Goal: Information Seeking & Learning: Learn about a topic

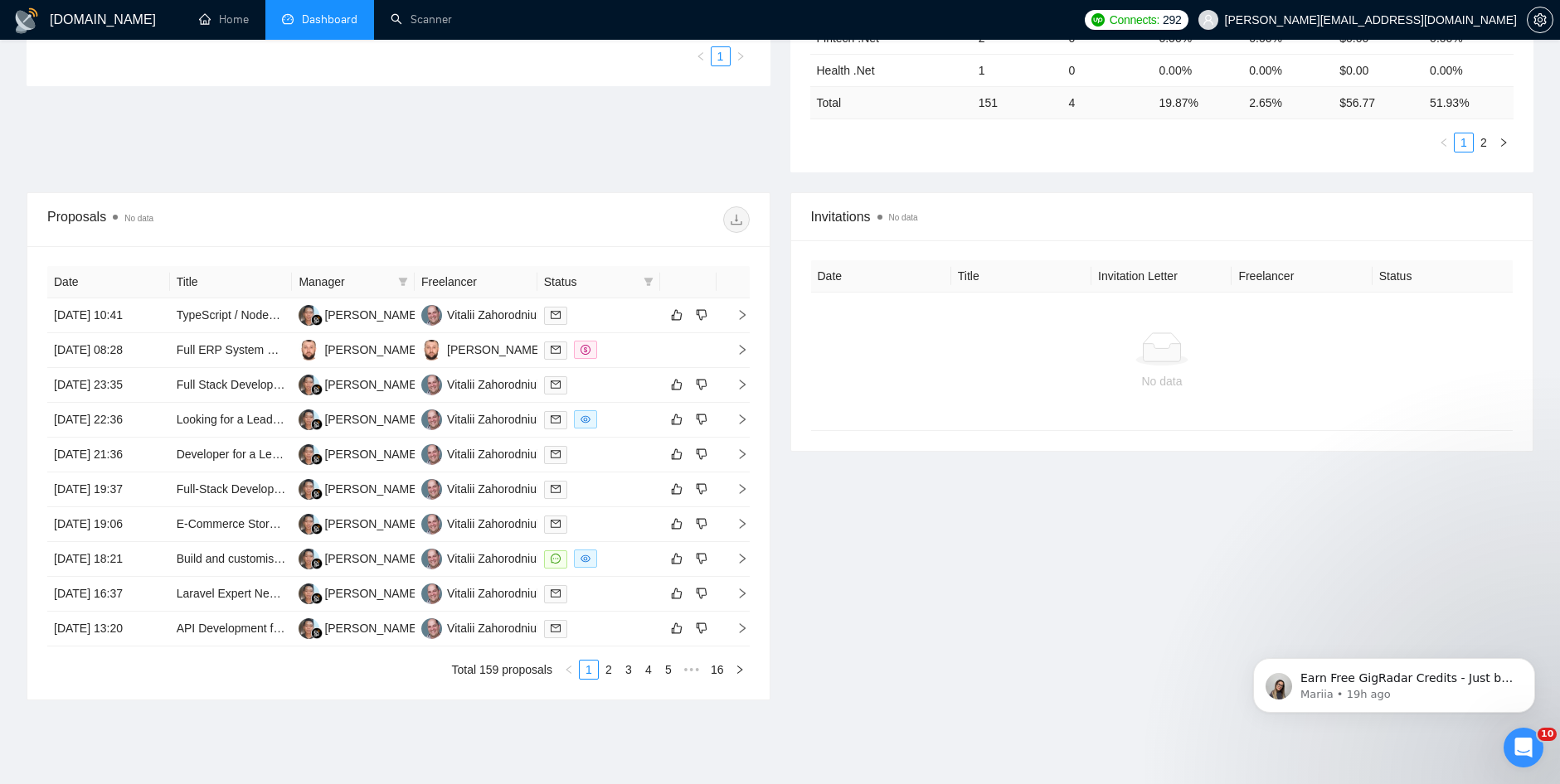
scroll to position [497, 0]
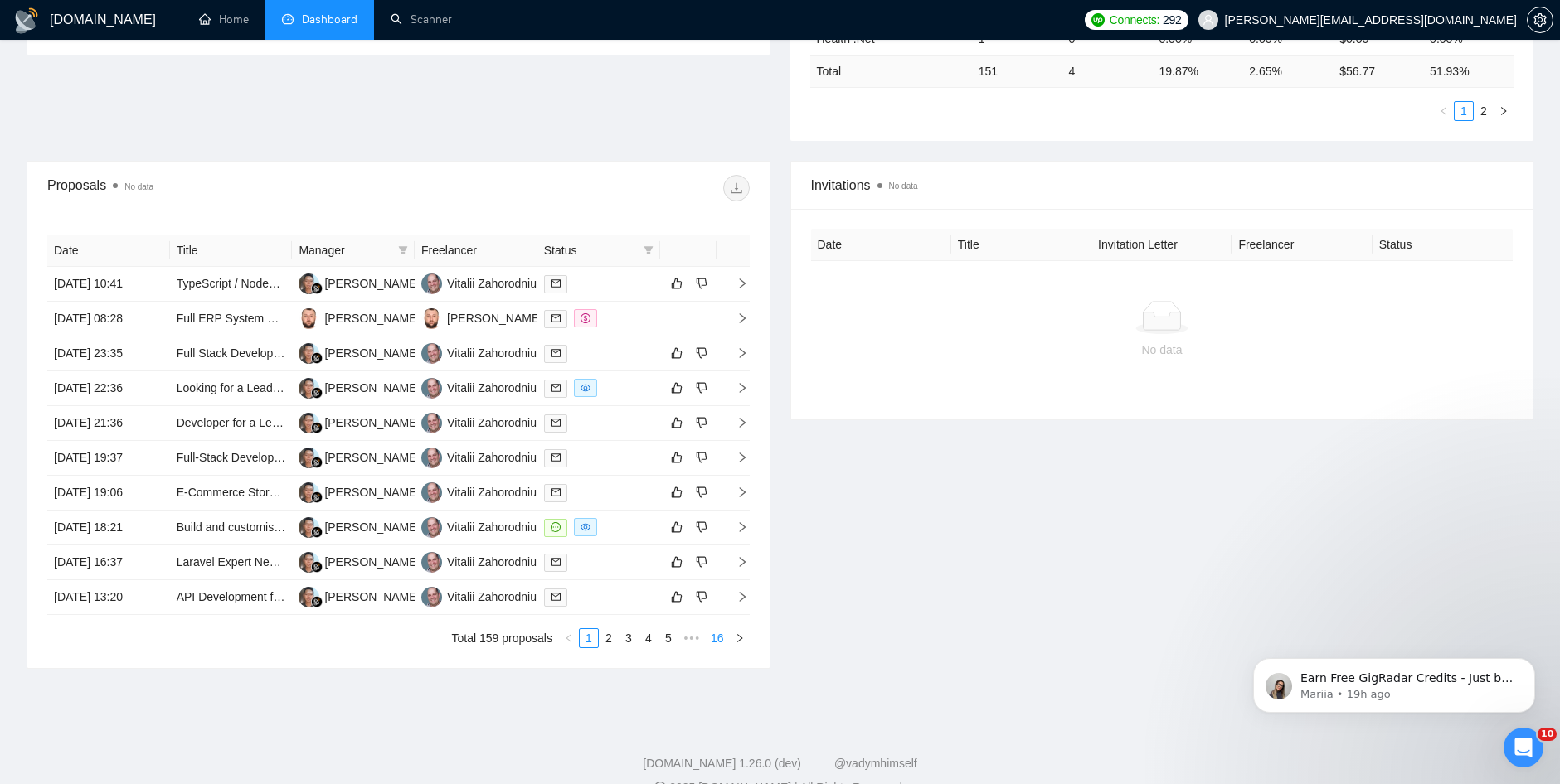
click at [718, 643] on link "16" at bounding box center [717, 638] width 23 height 18
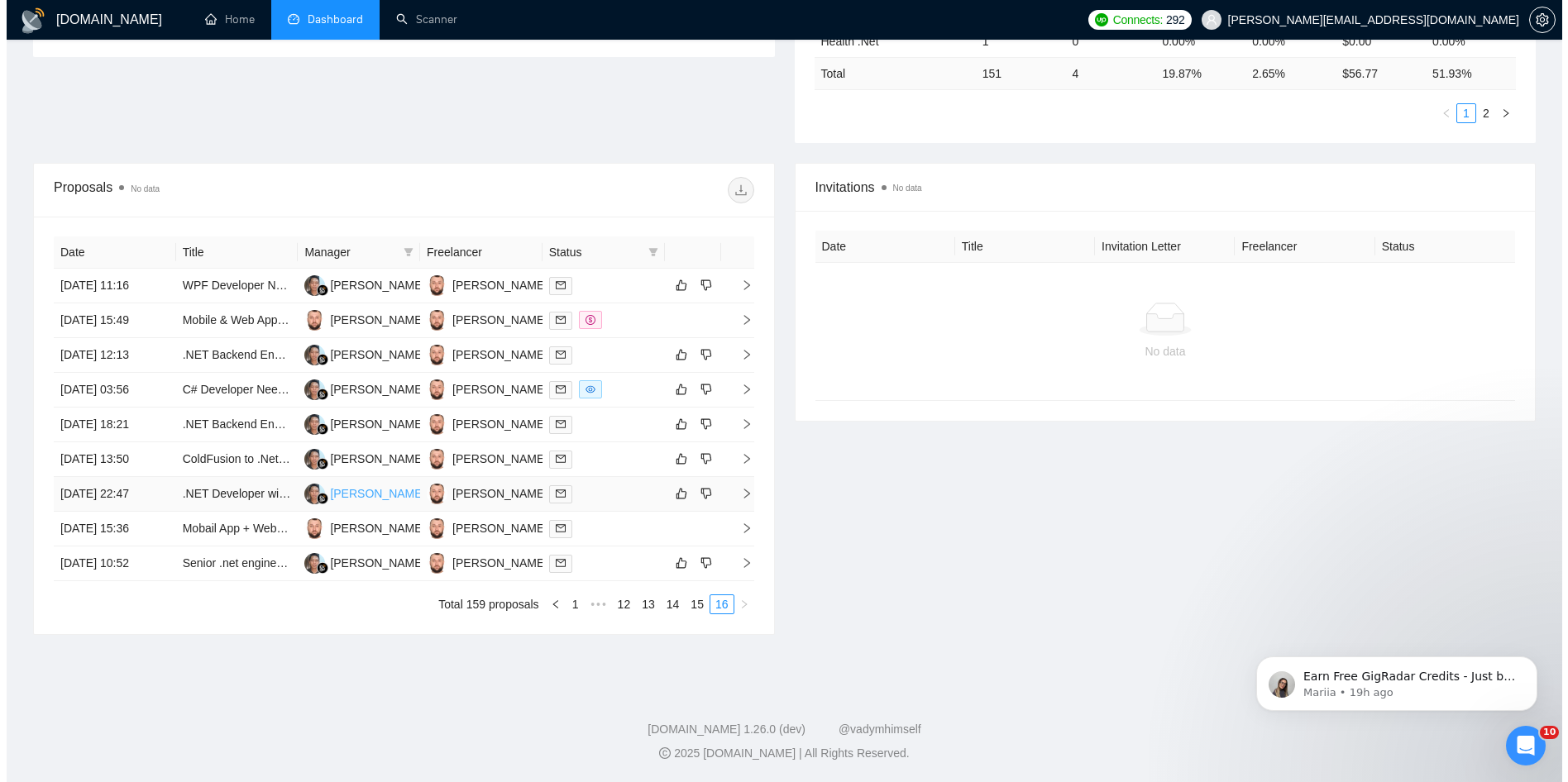
scroll to position [493, 0]
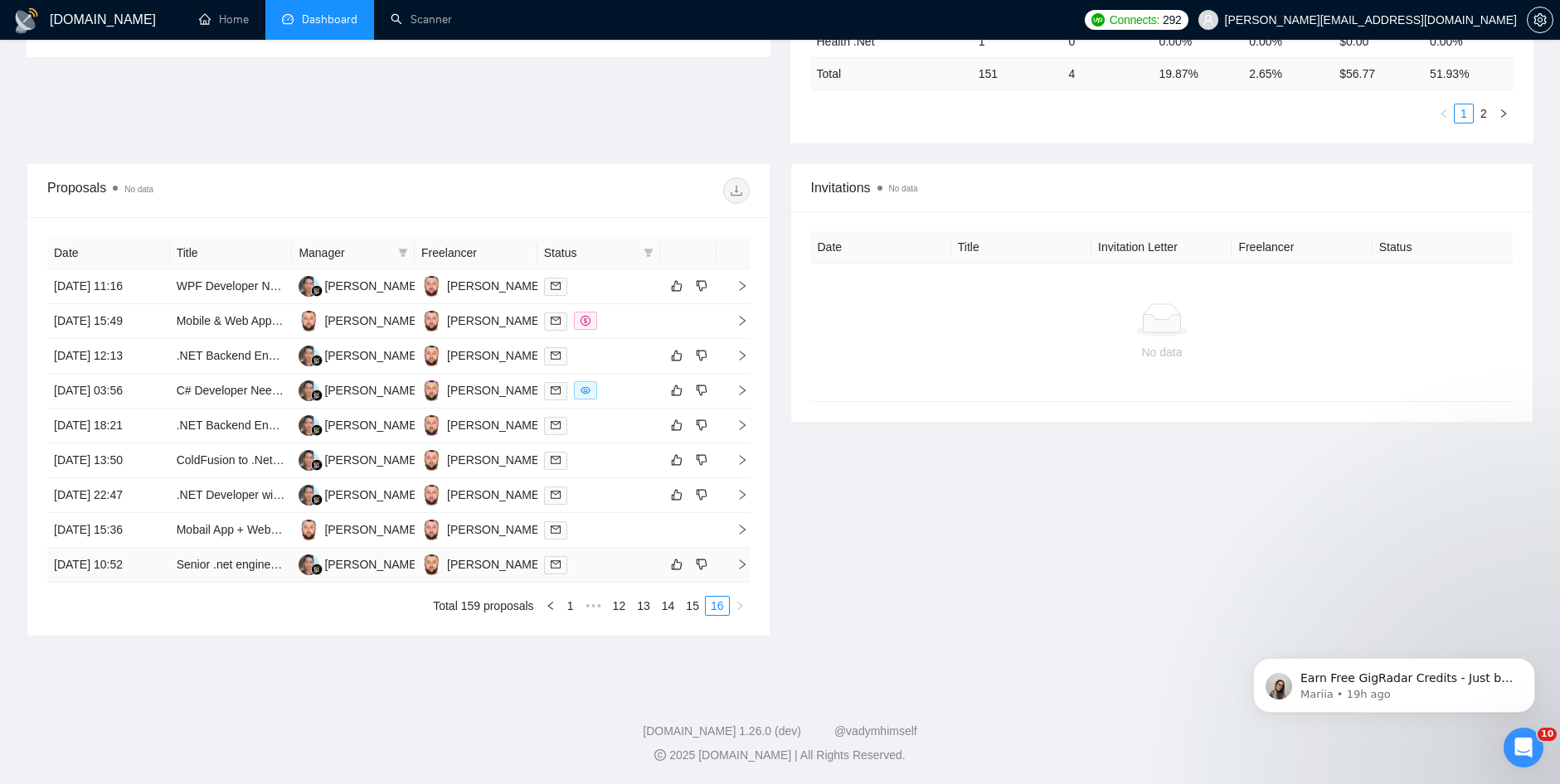
click at [236, 575] on td "Senior .net engineer for FTSE100 clients (.net, nosql, azure, docker)" at bounding box center [231, 565] width 122 height 35
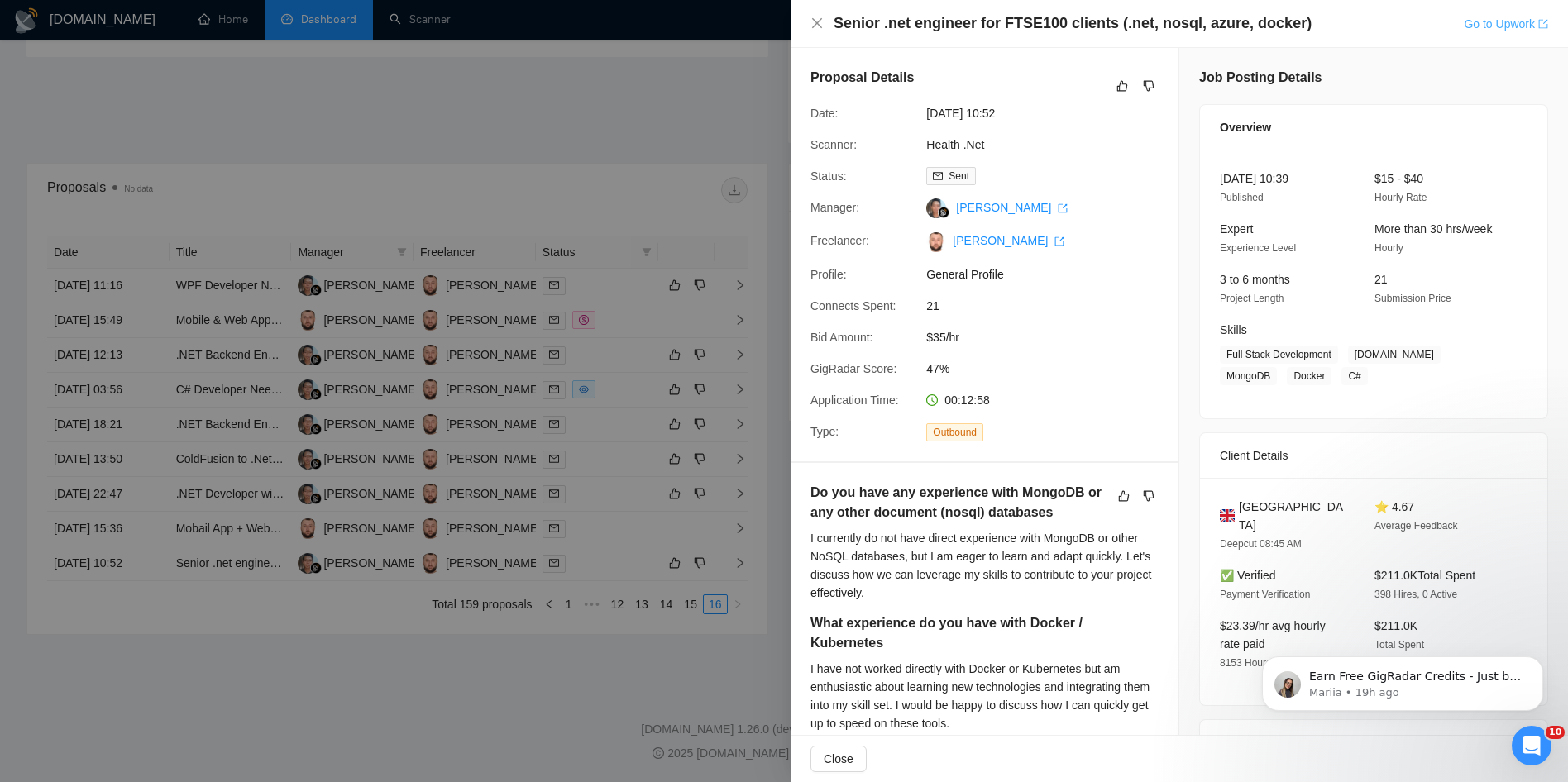
click at [1495, 30] on link "Go to Upwork" at bounding box center [1506, 24] width 85 height 14
click at [335, 596] on div at bounding box center [784, 391] width 1568 height 782
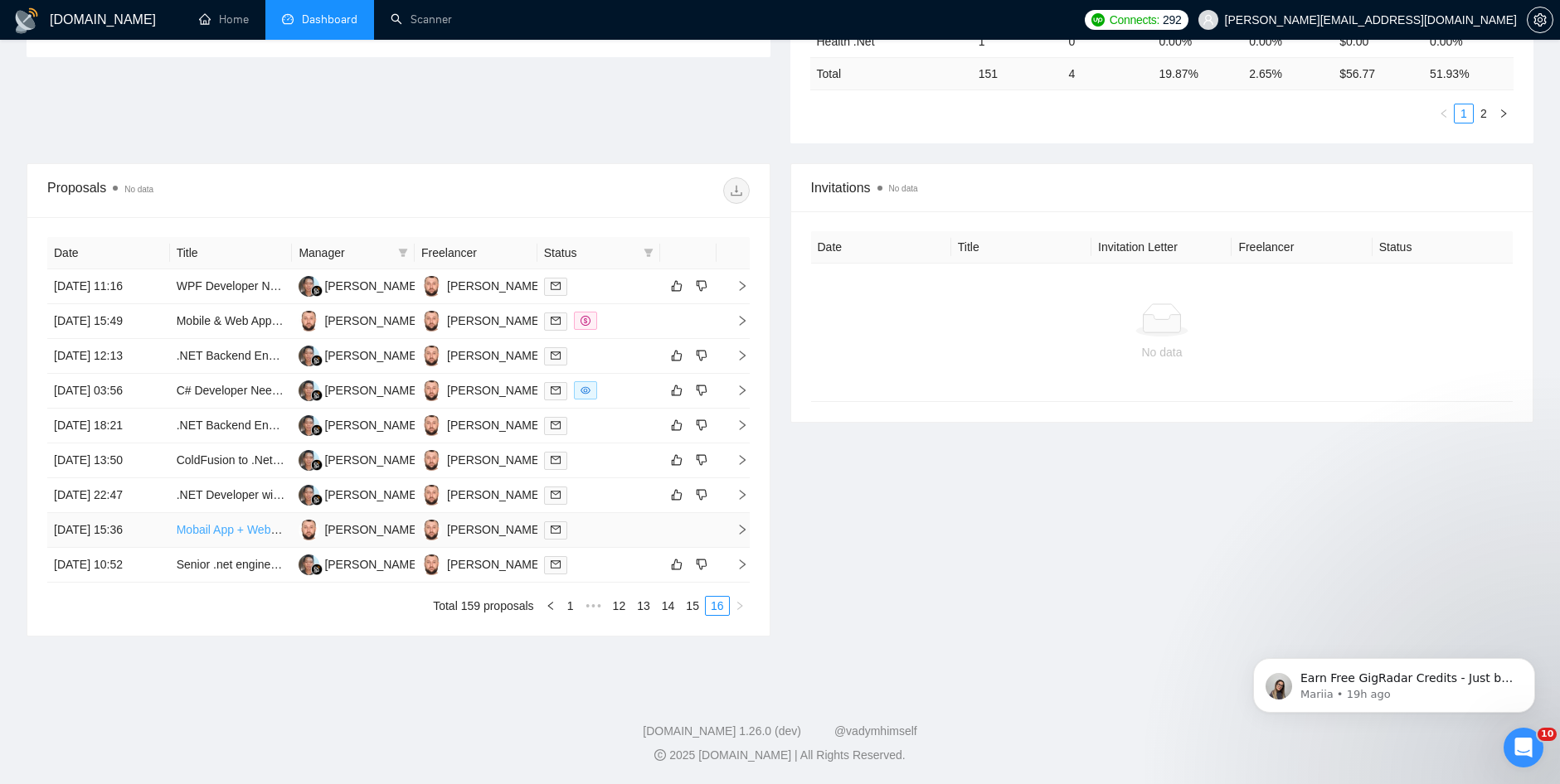
click at [239, 533] on link "Mobail App + Website Develoment + Admin Dashboard" at bounding box center [318, 529] width 283 height 14
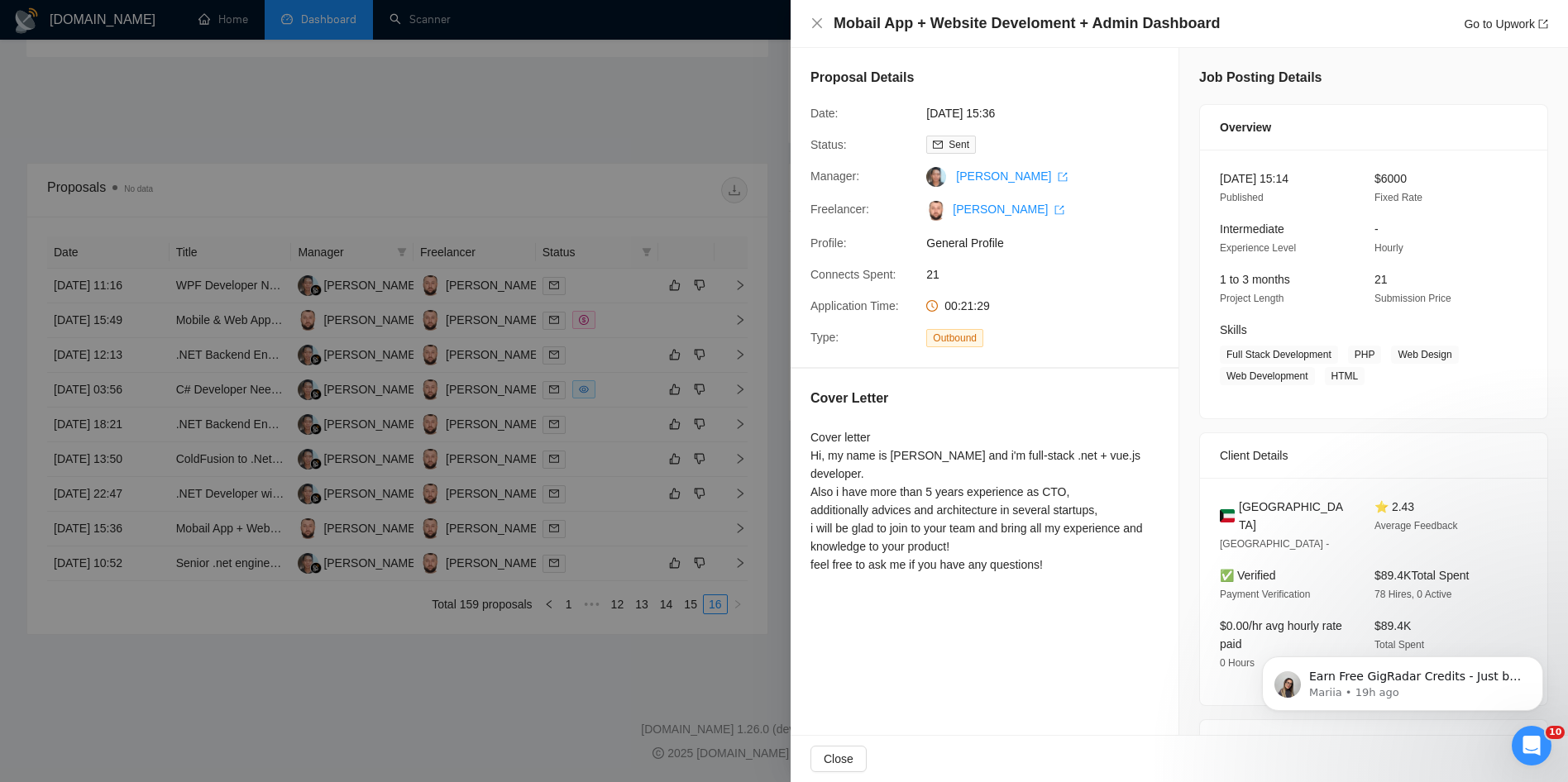
drag, startPoint x: 258, startPoint y: 102, endPoint x: 254, endPoint y: 74, distance: 28.3
click at [258, 101] on div at bounding box center [784, 391] width 1568 height 782
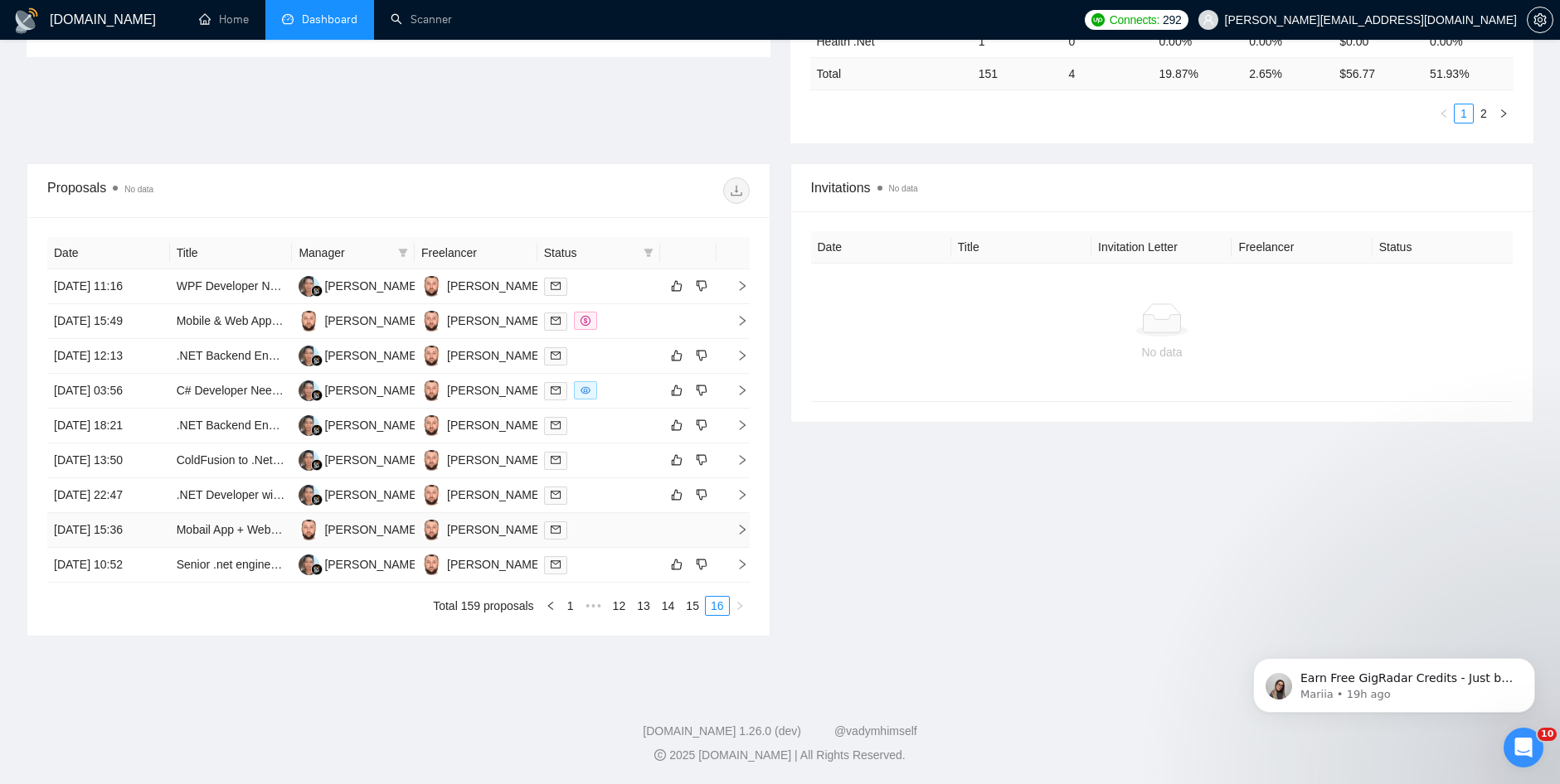
drag, startPoint x: 223, startPoint y: 528, endPoint x: 176, endPoint y: 596, distance: 82.7
click at [156, 608] on ul "Total 159 proposals 1 ••• 12 13 14 15 16" at bounding box center [398, 606] width 702 height 20
click at [228, 523] on link "Mobail App + Website Develoment + Admin Dashboard" at bounding box center [318, 529] width 283 height 14
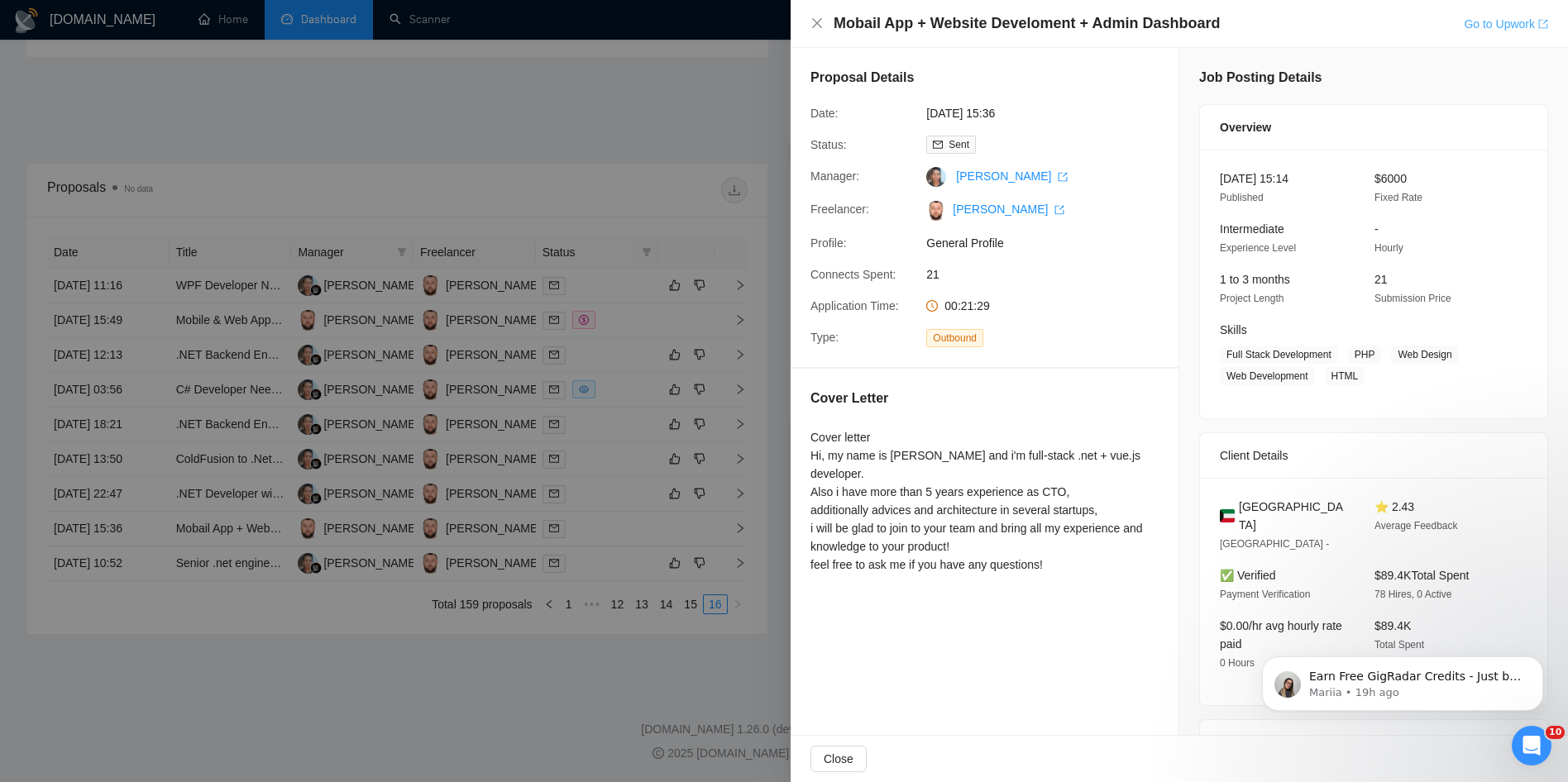
click at [1500, 24] on link "Go to Upwork" at bounding box center [1506, 24] width 85 height 14
click at [1505, 27] on link "Go to Upwork" at bounding box center [1506, 24] width 85 height 14
click at [311, 286] on div at bounding box center [784, 391] width 1568 height 782
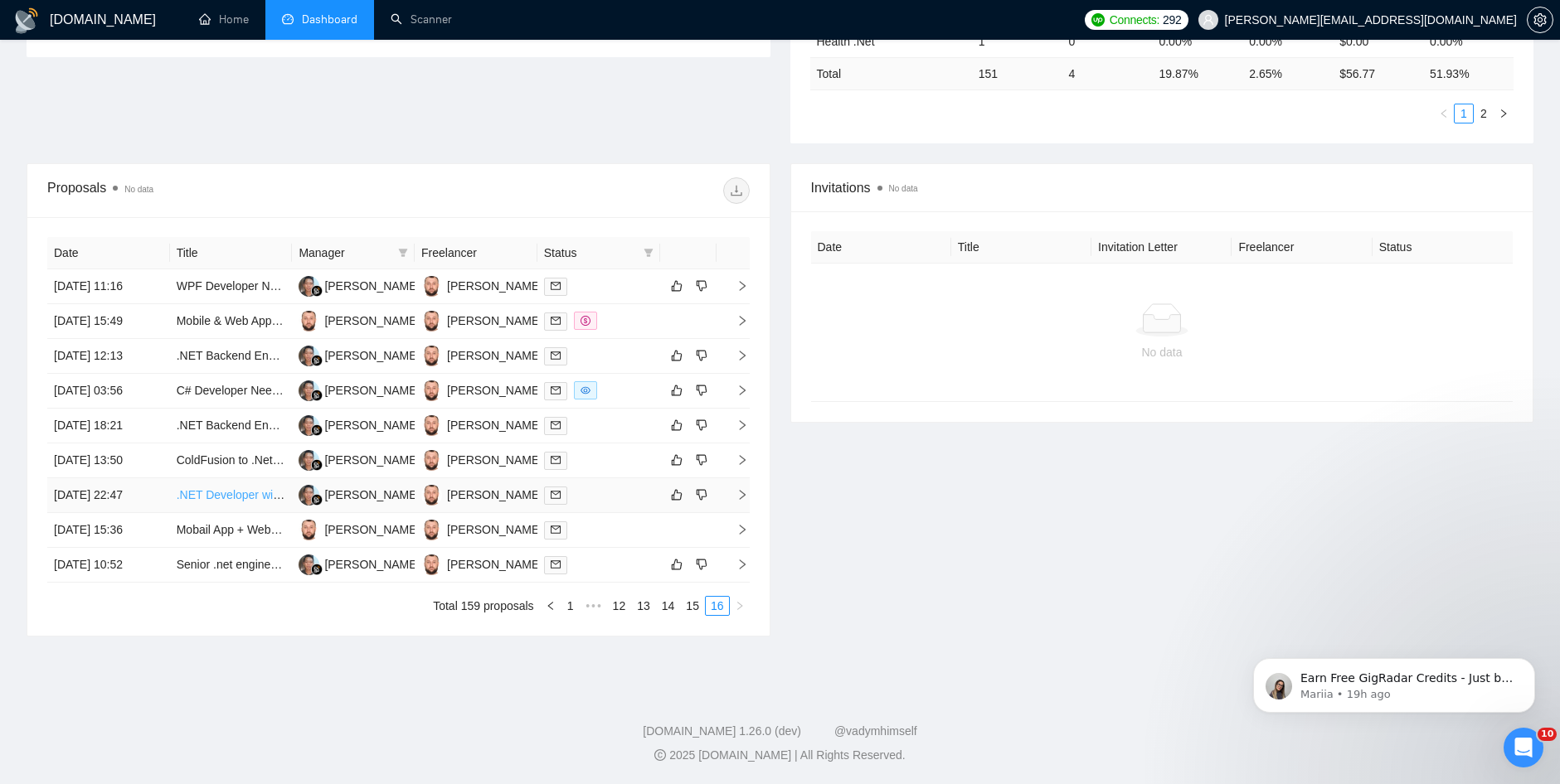
click at [222, 490] on link ".NET Developer with Docker Expertise Needed" at bounding box center [297, 495] width 242 height 14
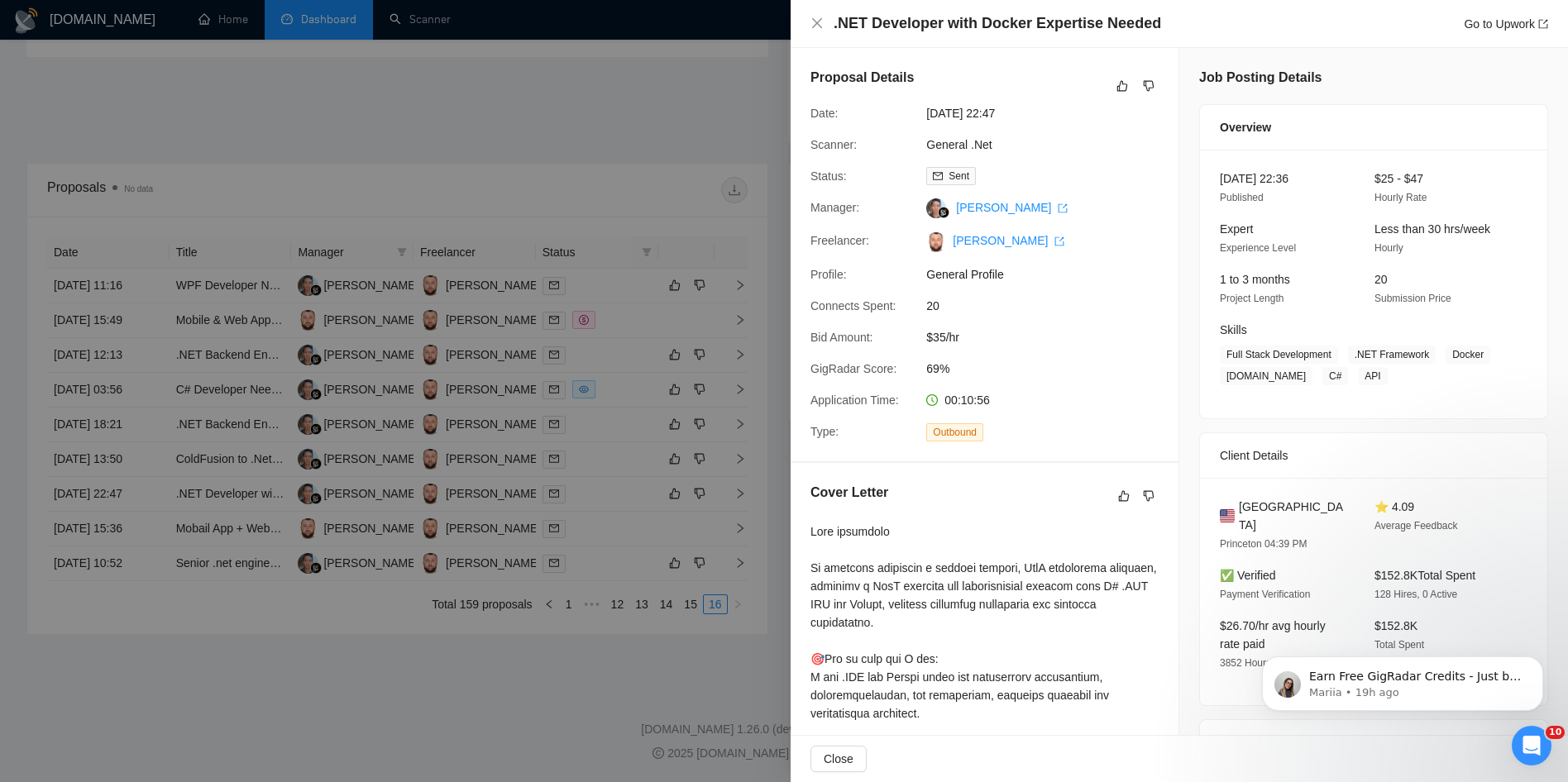
click at [288, 664] on div at bounding box center [784, 391] width 1568 height 782
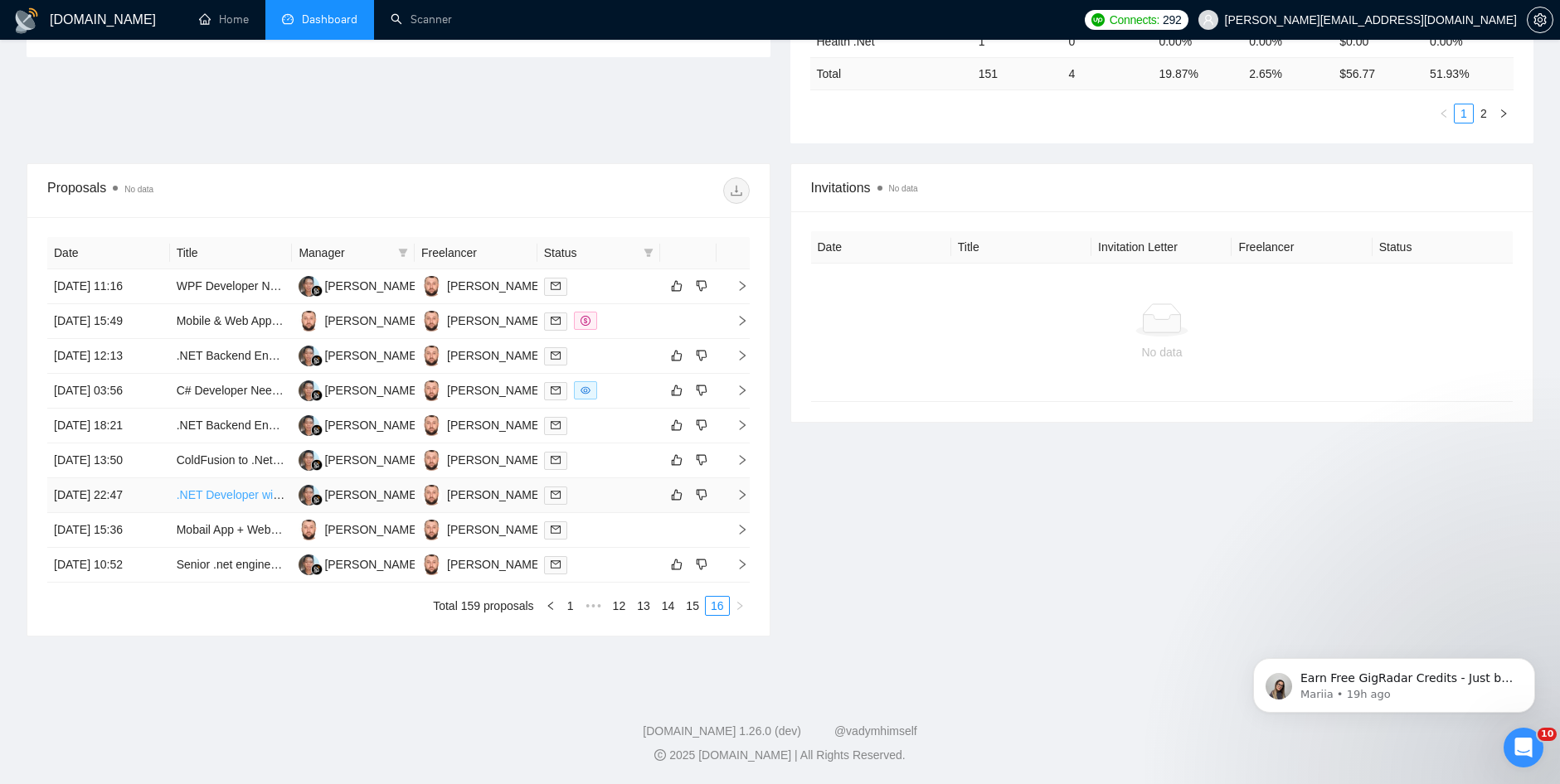
click at [257, 494] on link ".NET Developer with Docker Expertise Needed" at bounding box center [297, 495] width 242 height 14
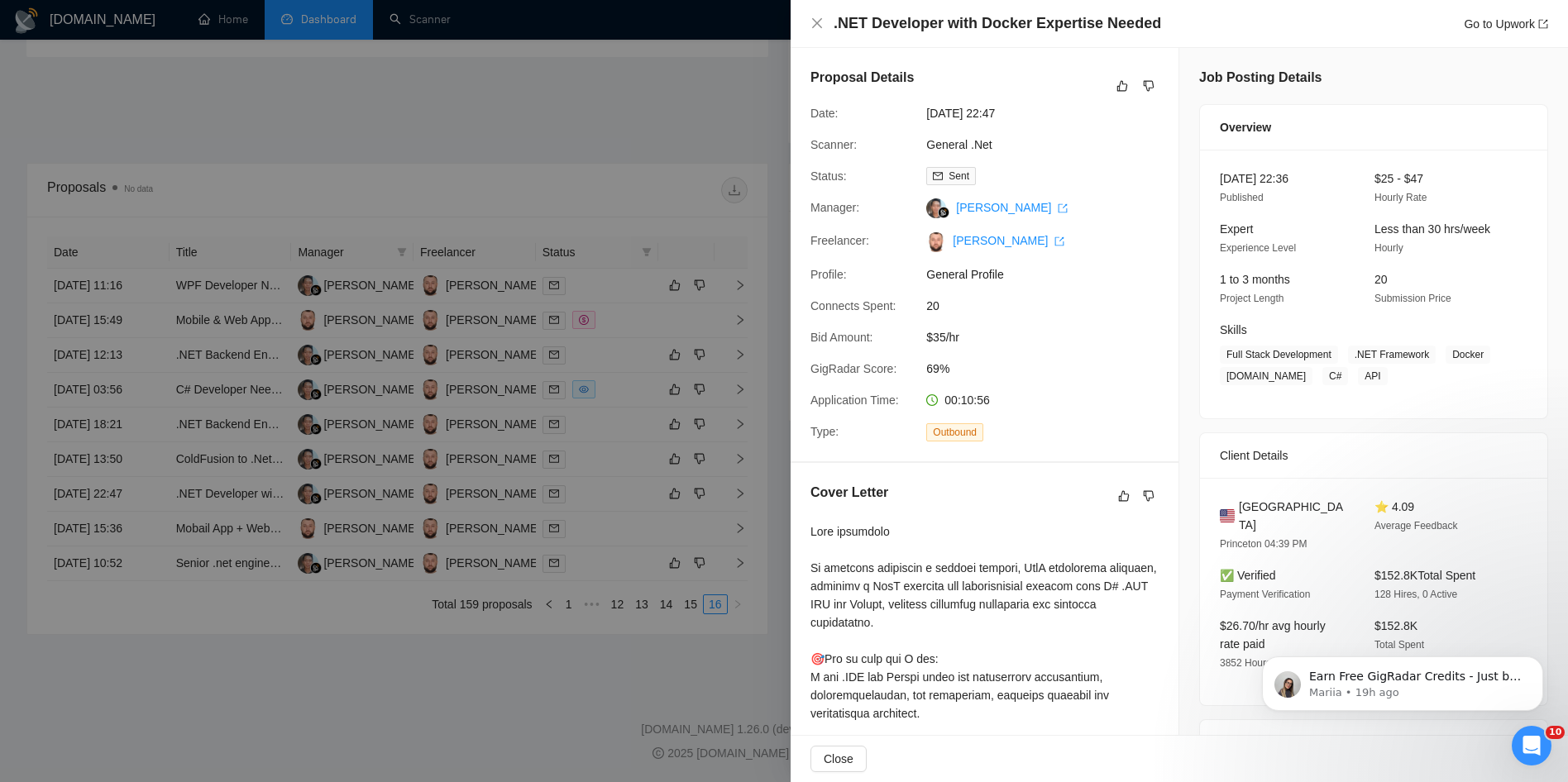
click at [511, 541] on div at bounding box center [784, 391] width 1568 height 782
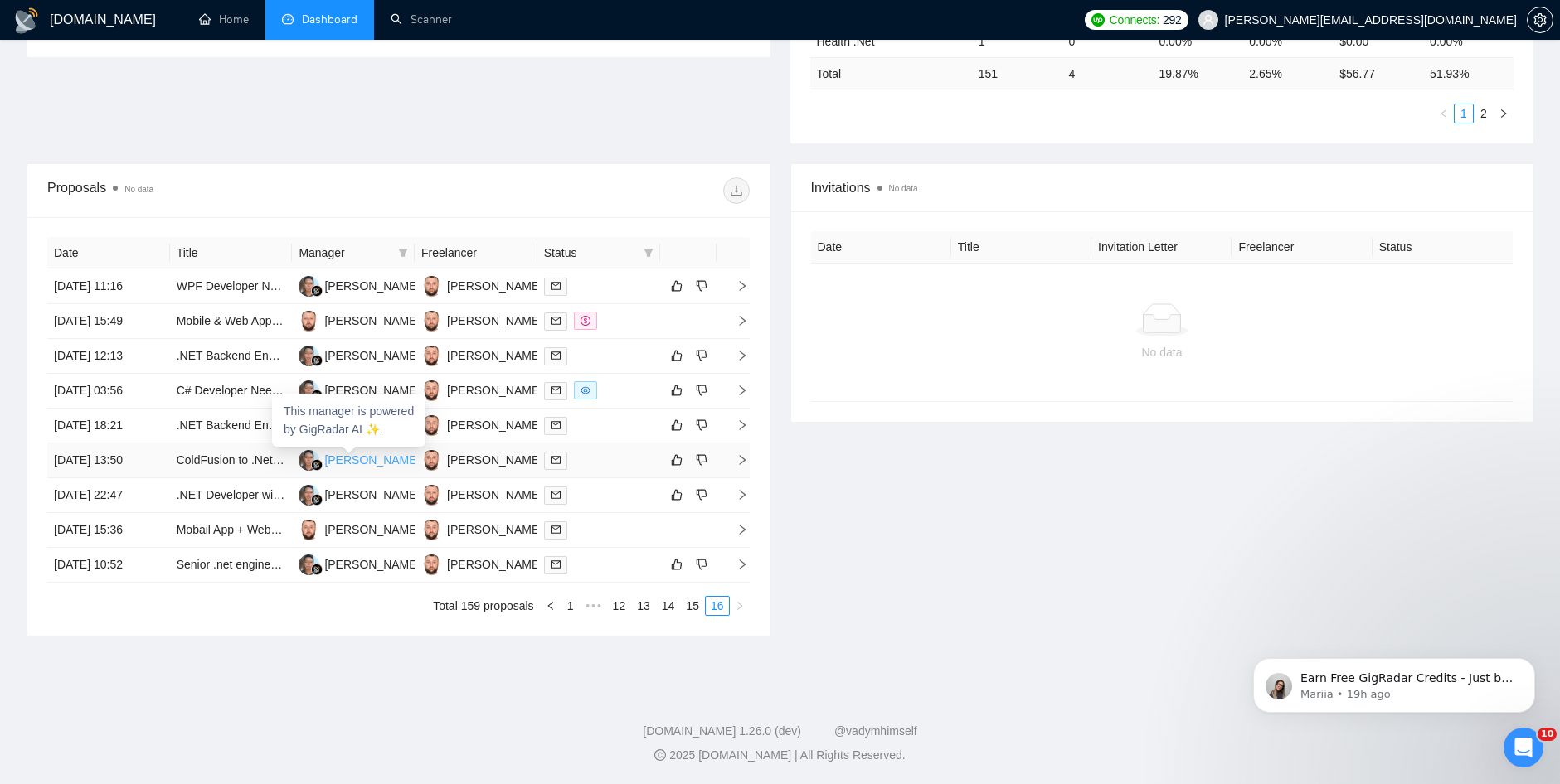
click at [353, 457] on div "[PERSON_NAME]" at bounding box center [372, 460] width 95 height 18
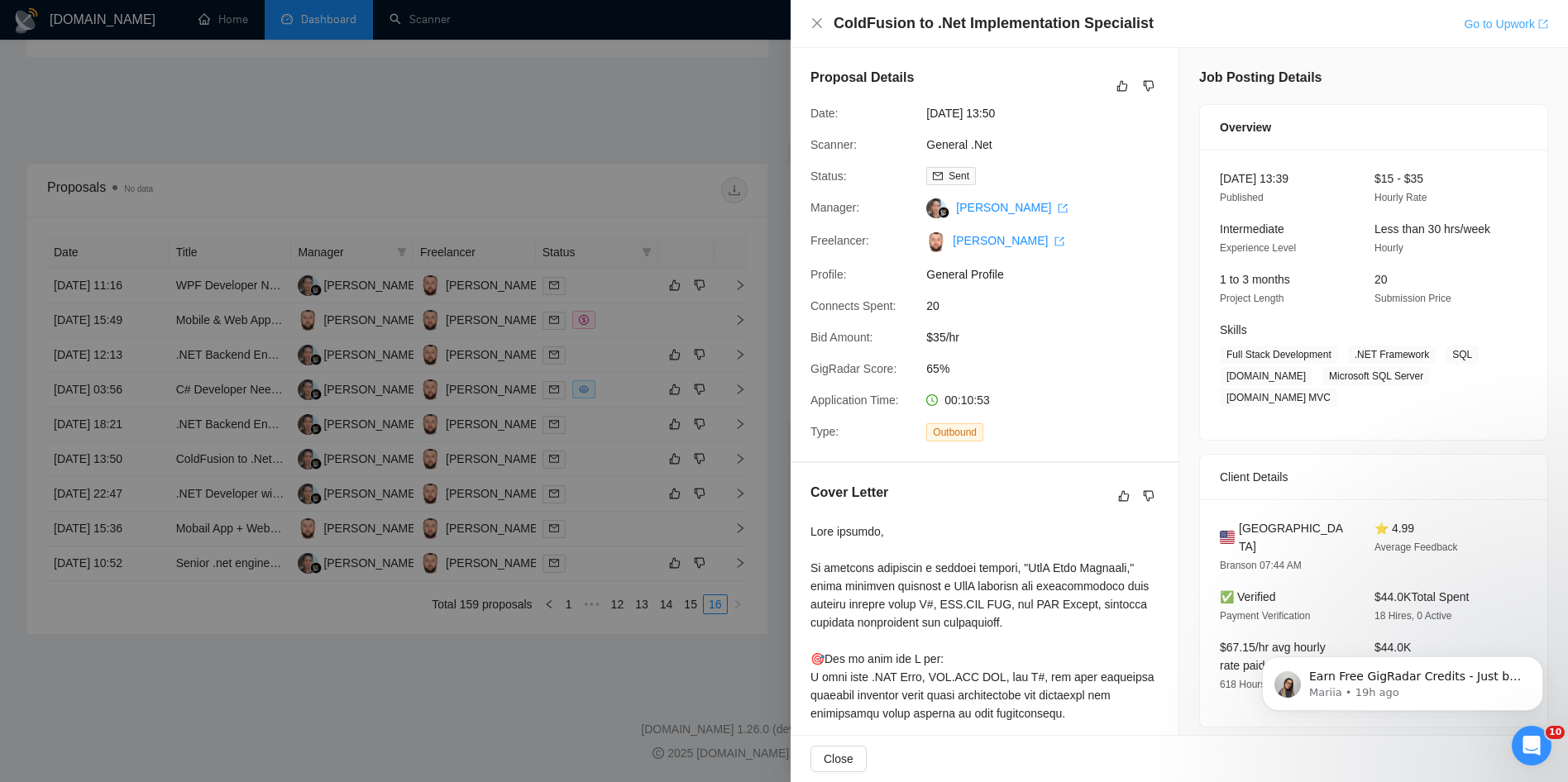
drag, startPoint x: 1487, startPoint y: 21, endPoint x: 1465, endPoint y: 22, distance: 22.0
click at [1487, 21] on link "Go to Upwork" at bounding box center [1506, 24] width 85 height 14
click at [541, 193] on div at bounding box center [784, 391] width 1568 height 782
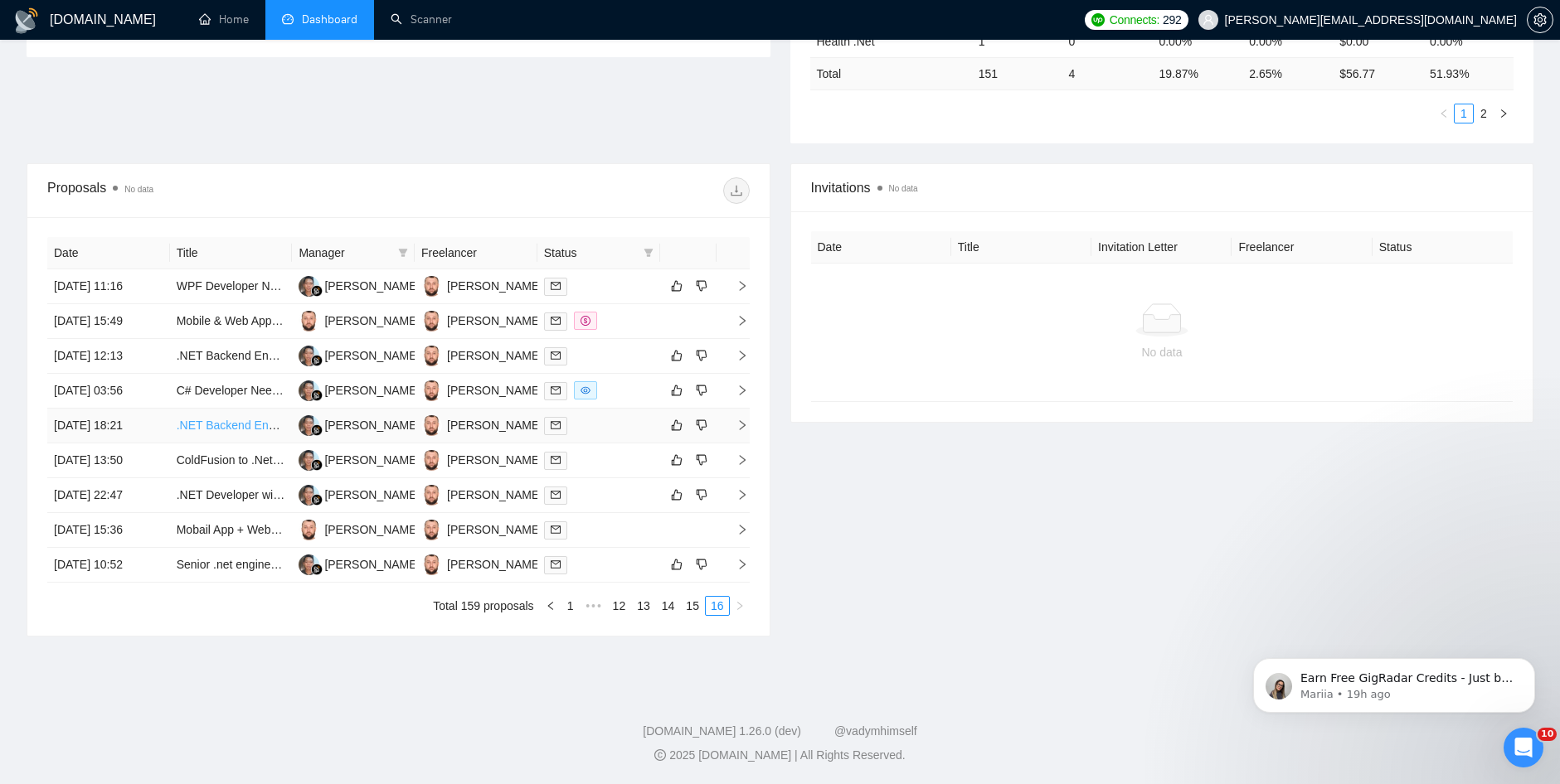
click at [206, 424] on link ".NET Backend Engineer ( 14_07_25AS )" at bounding box center [280, 425] width 209 height 14
click at [560, 424] on span at bounding box center [555, 426] width 23 height 18
click at [233, 355] on link ".NET Backend Engineer ( 14_07_25AS ) II" at bounding box center [286, 355] width 219 height 14
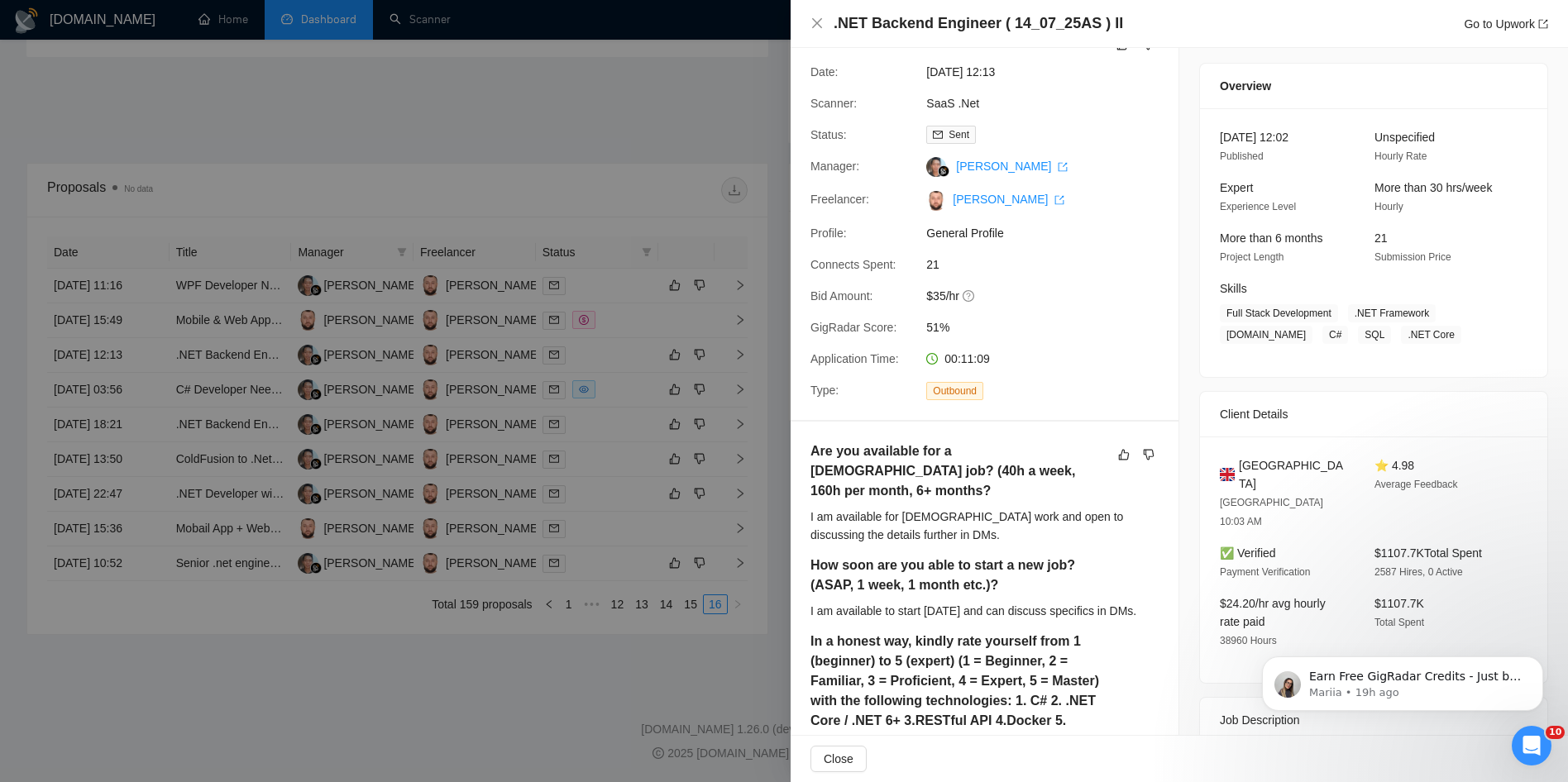
scroll to position [0, 0]
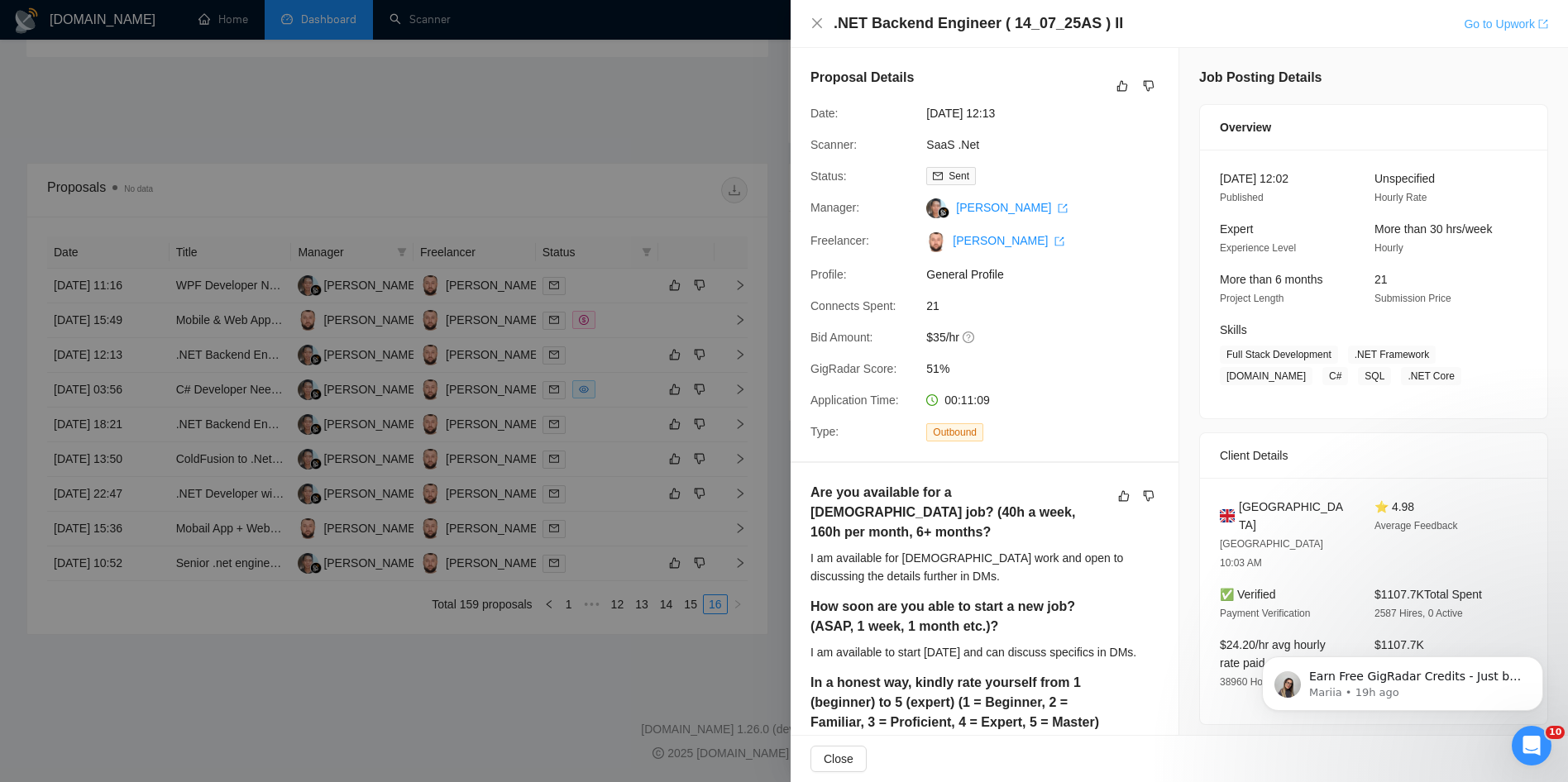
click at [1514, 26] on link "Go to Upwork" at bounding box center [1506, 24] width 85 height 14
click at [600, 122] on div at bounding box center [784, 391] width 1568 height 782
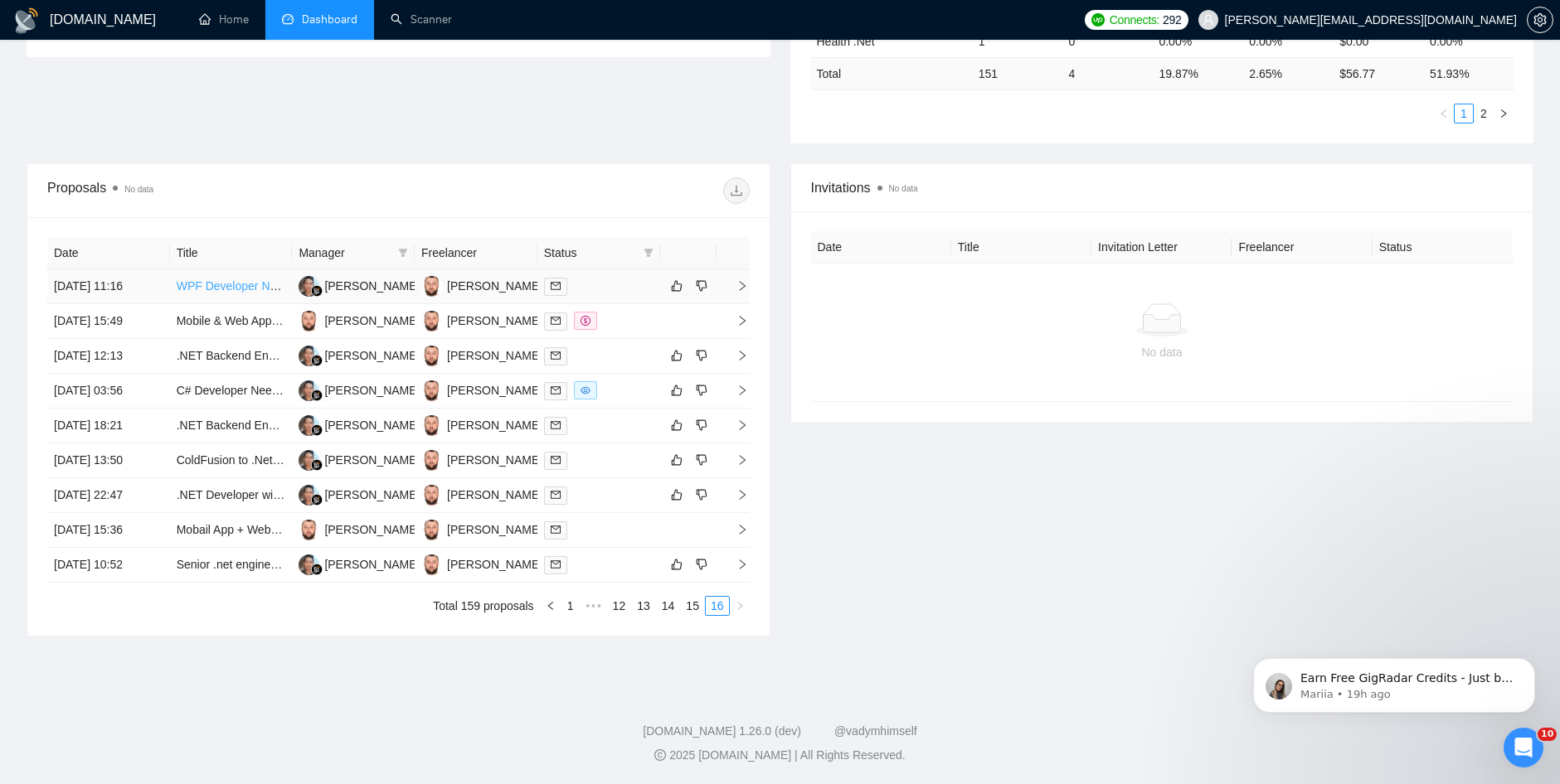
click at [230, 288] on link "WPF Developer Needed (MVVM + DevExpress) to Assist with Complex Scheduling Grid" at bounding box center [403, 286] width 453 height 14
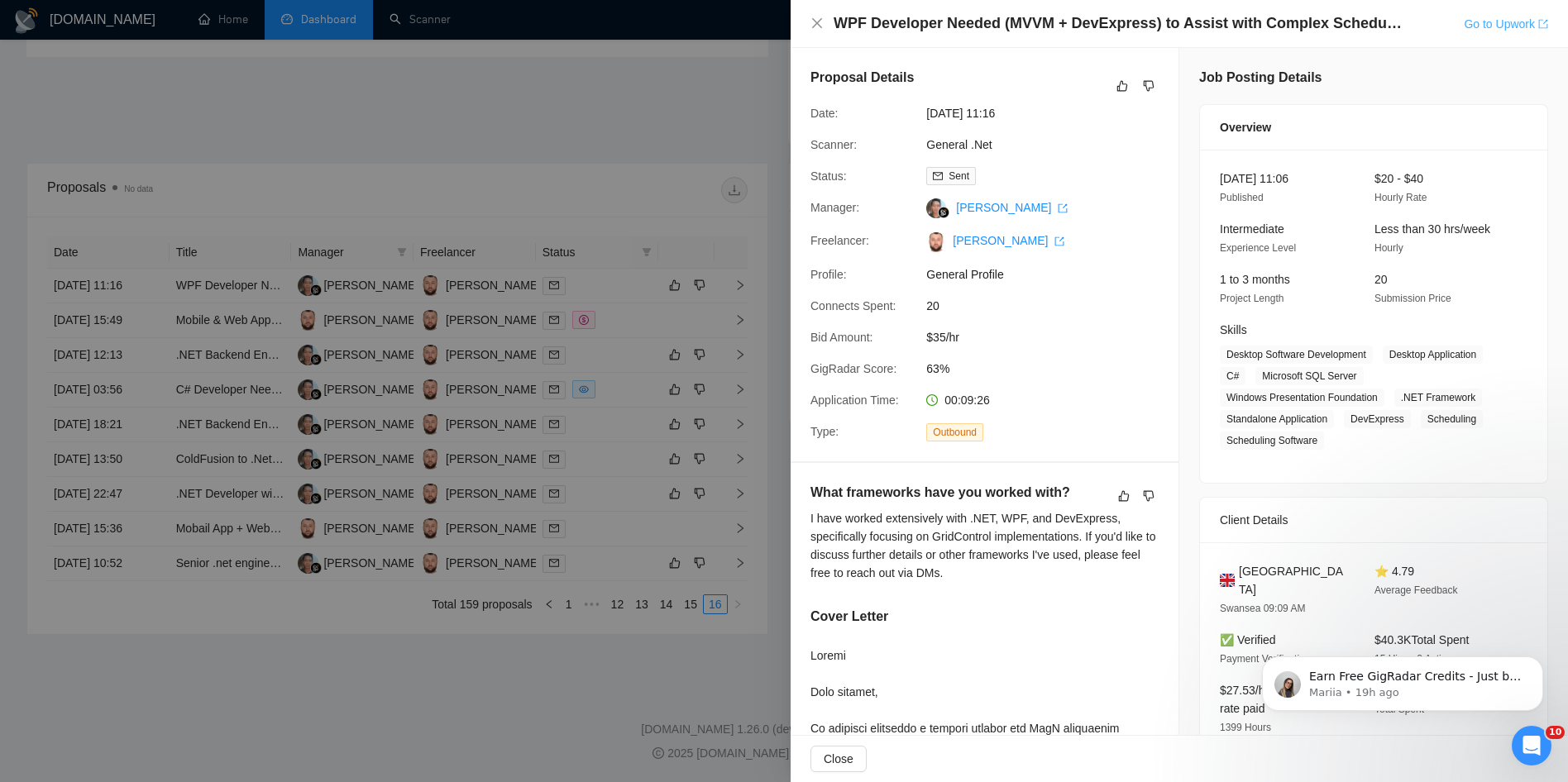
click at [1484, 17] on link "Go to Upwork" at bounding box center [1506, 24] width 85 height 14
click at [455, 212] on div at bounding box center [784, 391] width 1568 height 782
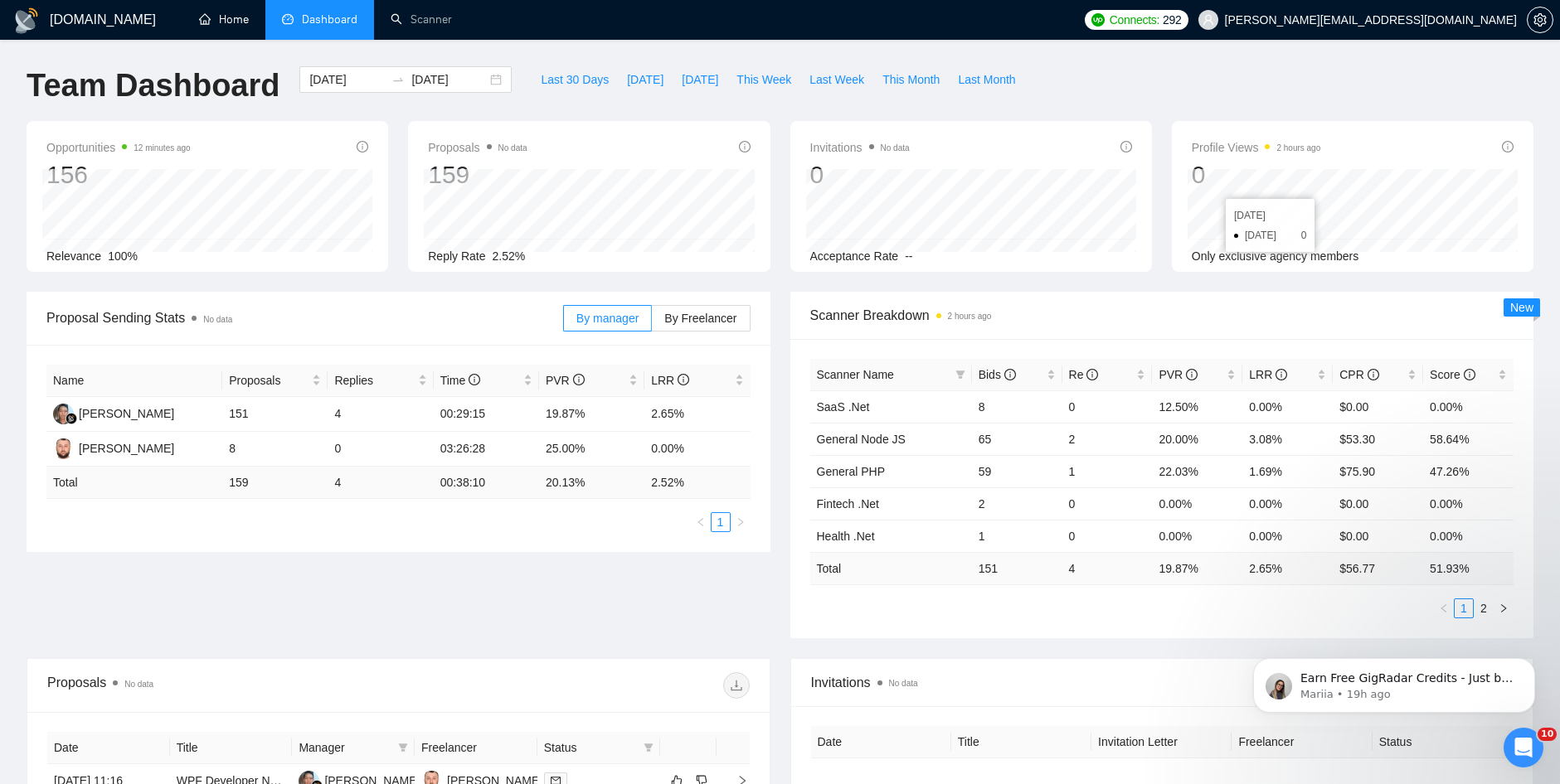
click at [302, 14] on span "Dashboard" at bounding box center [319, 19] width 76 height 14
click at [249, 23] on link "Home" at bounding box center [224, 19] width 50 height 14
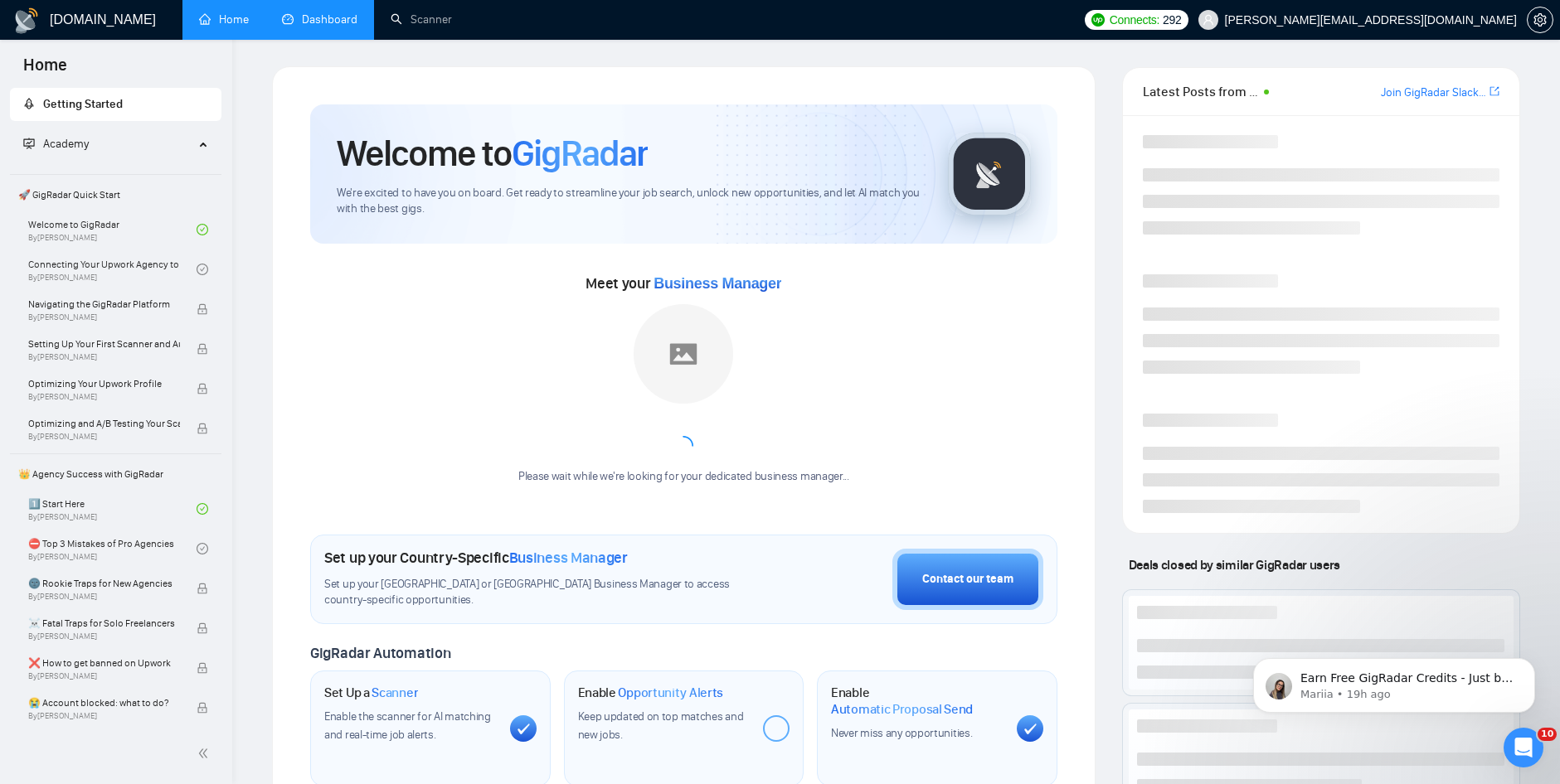
click at [338, 26] on link "Dashboard" at bounding box center [319, 19] width 76 height 14
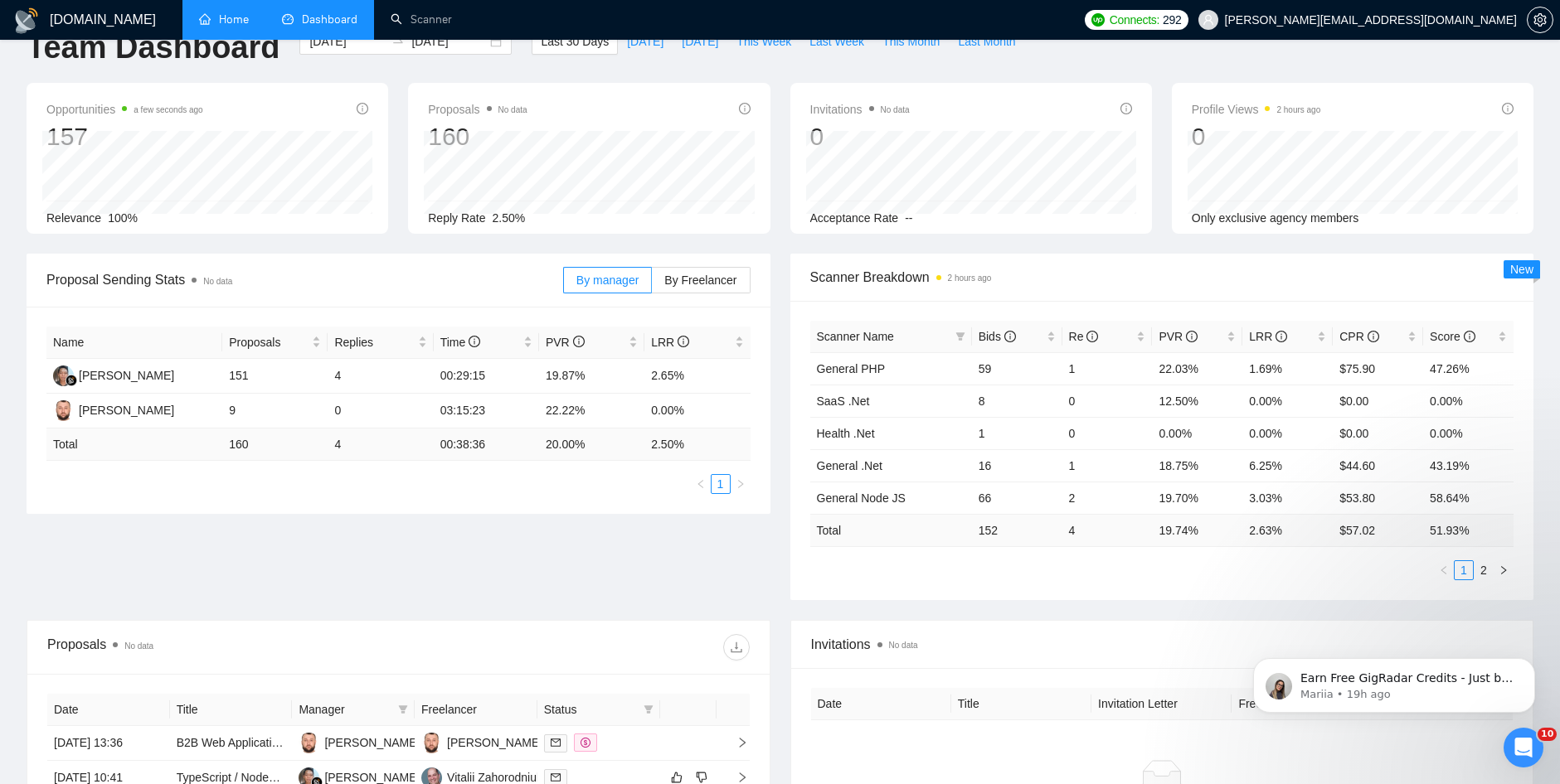
scroll to position [331, 0]
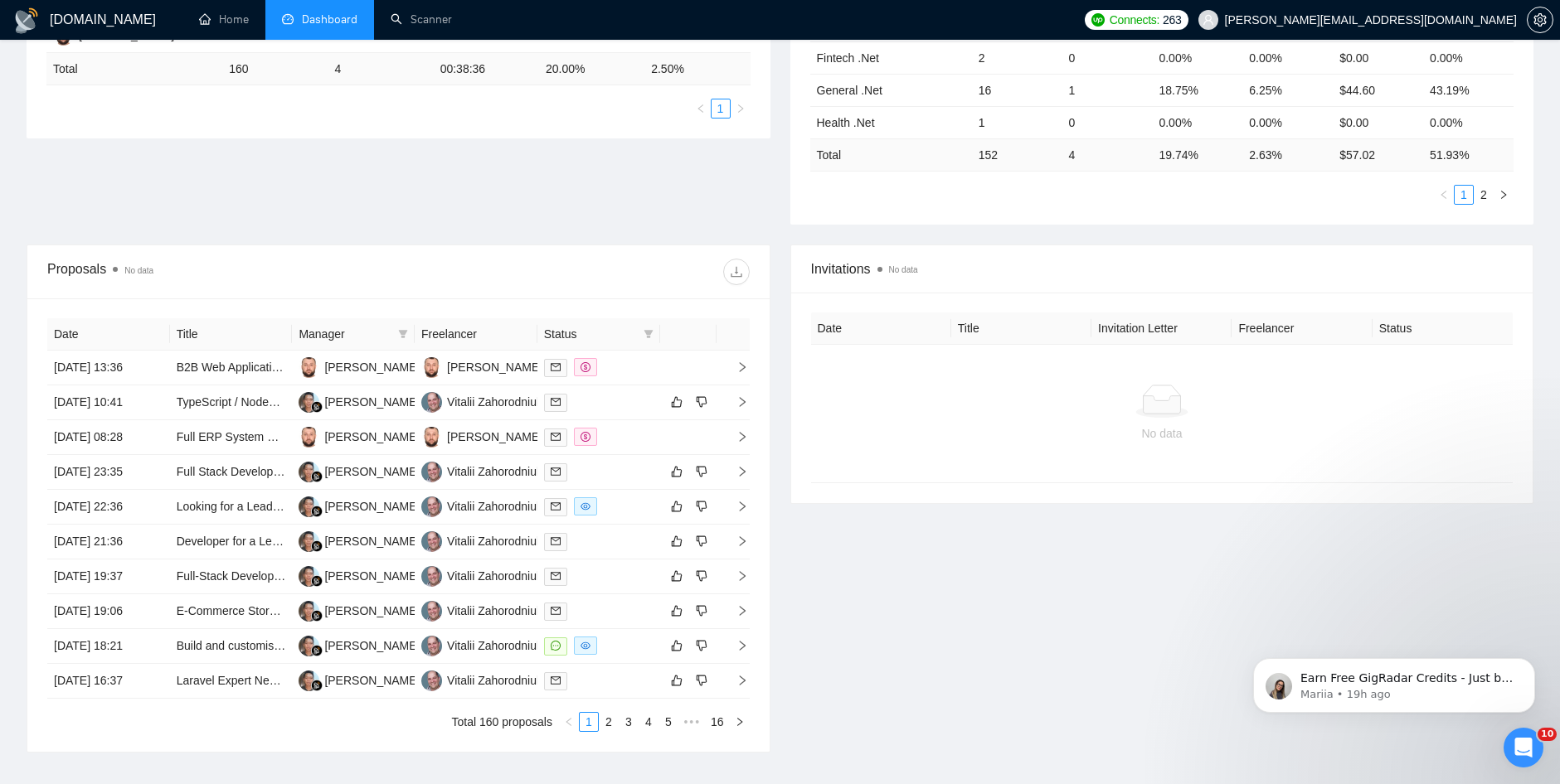
scroll to position [414, 0]
